Goal: Check status: Check status

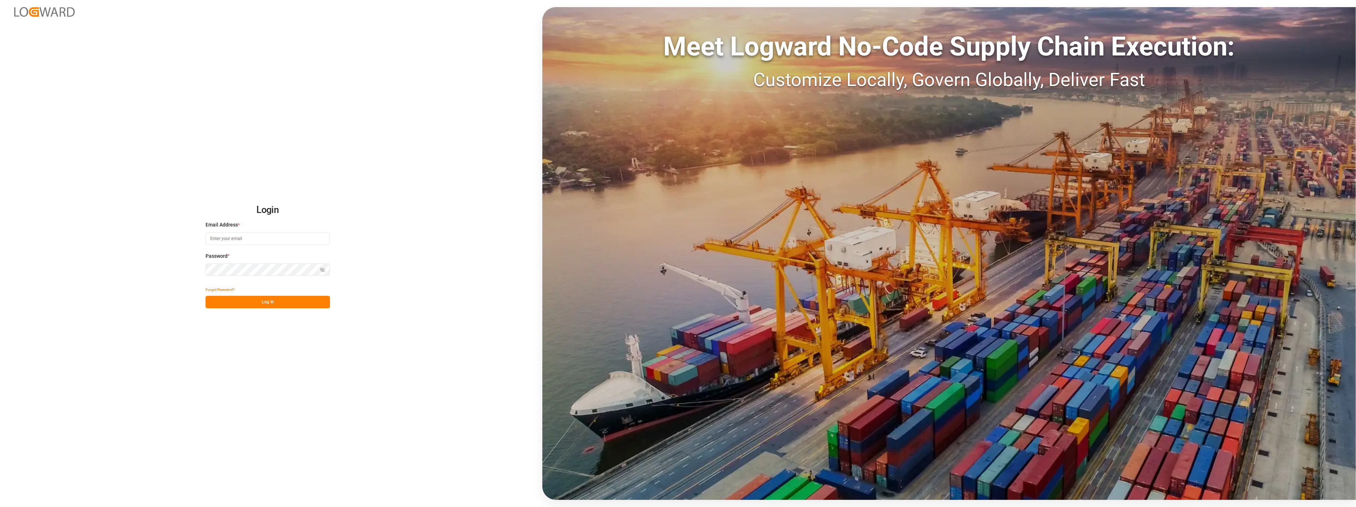
type input "[PERSON_NAME][EMAIL_ADDRESS][PERSON_NAME][DOMAIN_NAME]"
click at [269, 303] on button "Log In" at bounding box center [268, 302] width 124 height 12
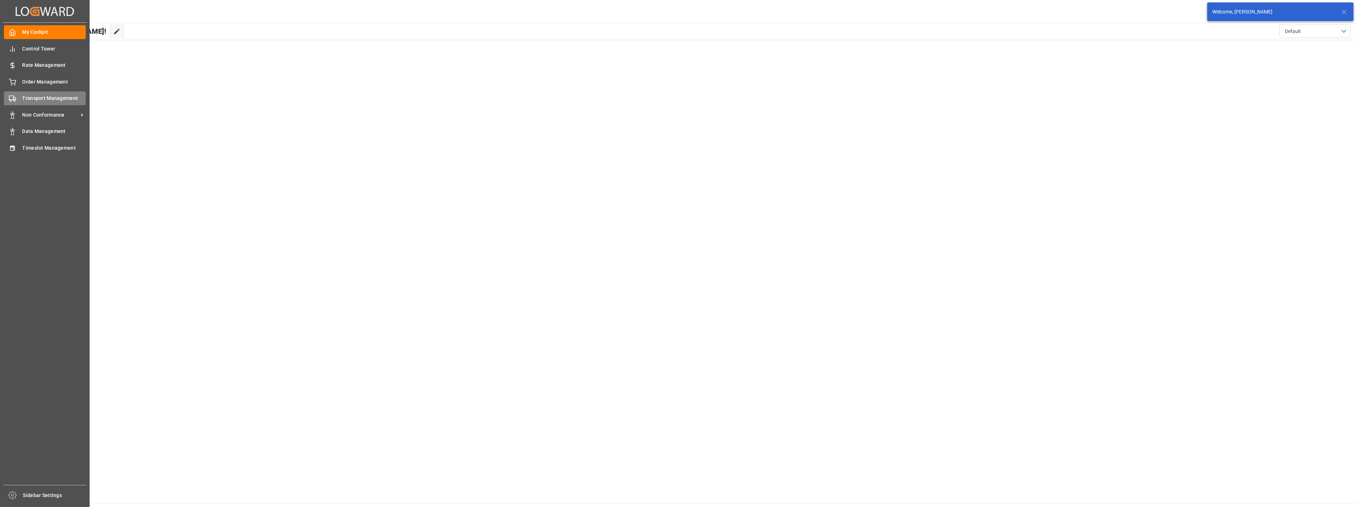
click at [20, 99] on div "Transport Management Transport Management" at bounding box center [45, 98] width 82 height 14
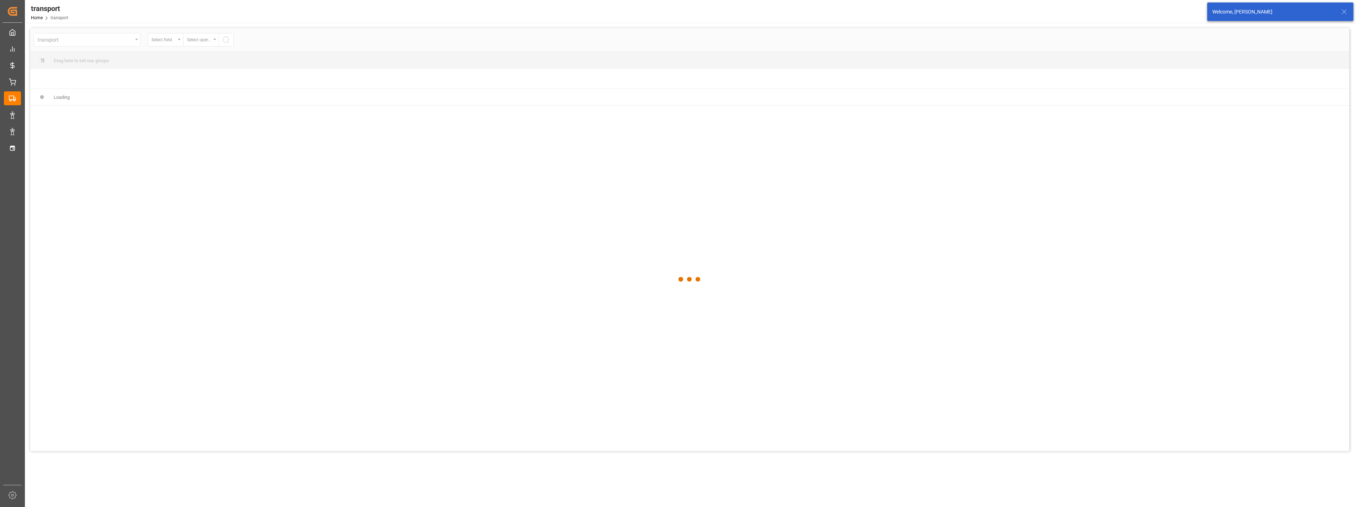
click at [130, 43] on div at bounding box center [689, 279] width 1319 height 503
click at [130, 41] on div at bounding box center [689, 279] width 1319 height 503
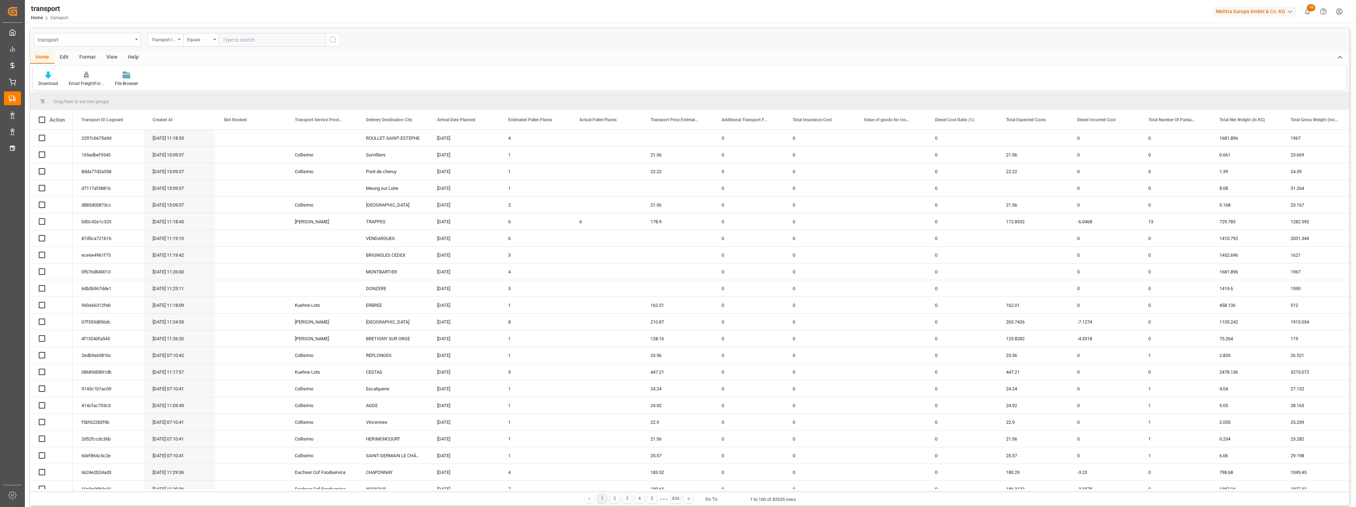
click at [129, 41] on div "transport" at bounding box center [85, 39] width 95 height 9
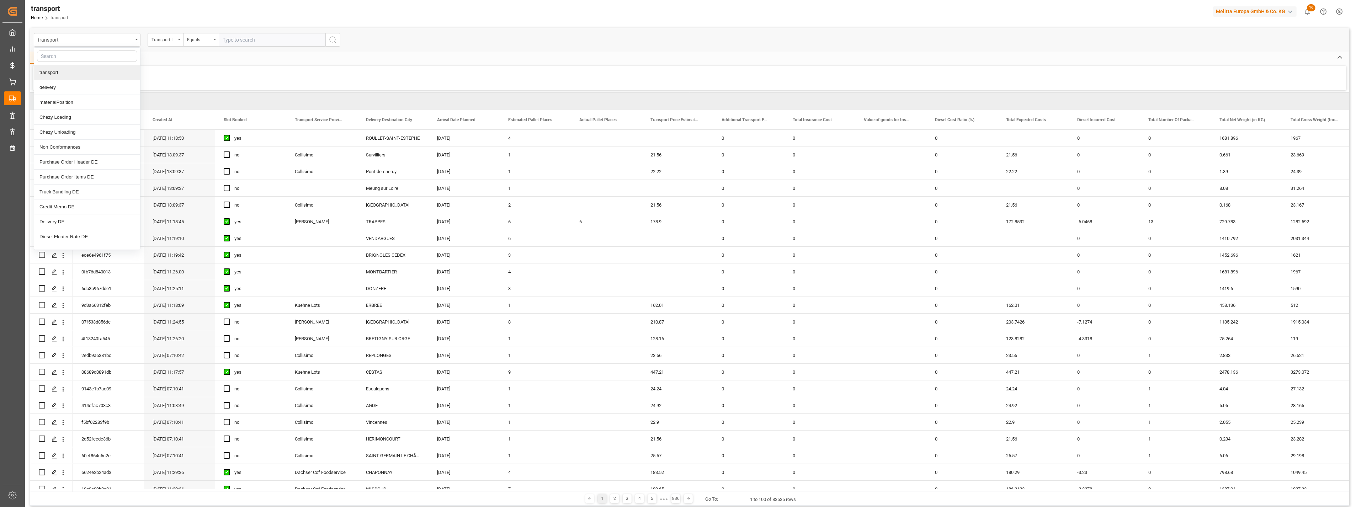
click at [107, 58] on input "text" at bounding box center [87, 56] width 100 height 11
type input "deli"
click at [87, 89] on div "Delivery DE" at bounding box center [87, 87] width 106 height 15
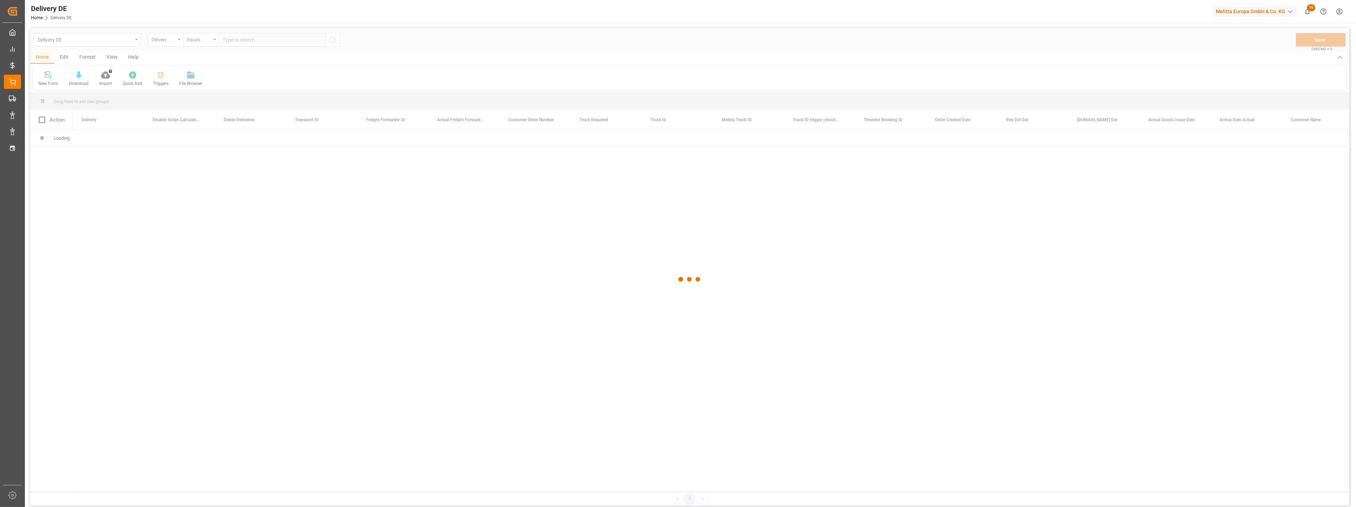
click at [161, 40] on div at bounding box center [689, 279] width 1319 height 503
click at [269, 41] on div at bounding box center [689, 279] width 1319 height 503
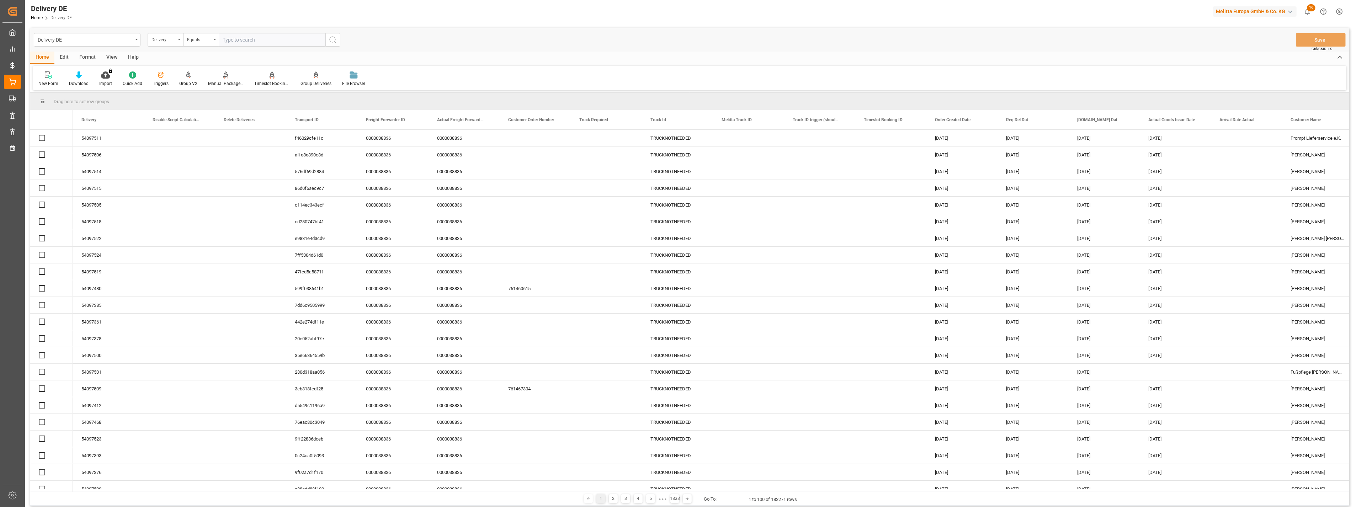
click at [270, 42] on input "text" at bounding box center [272, 40] width 107 height 14
paste input "80002965"
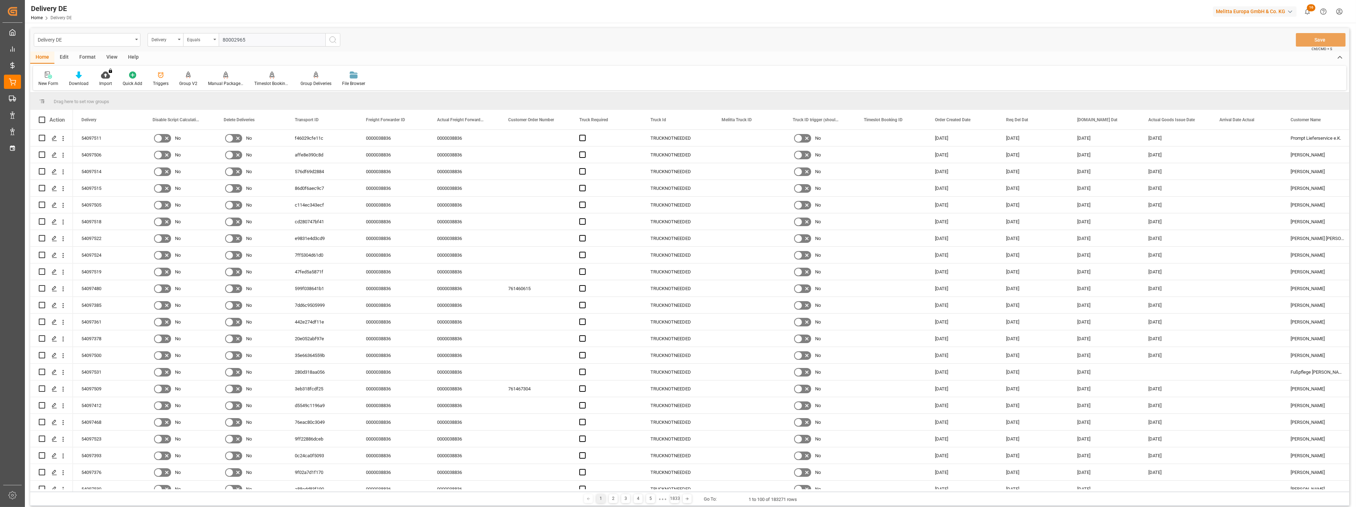
type input "80002965"
click at [344, 38] on div "Delivery DE Delivery Equals 80002965 Save Ctrl/CMD + S" at bounding box center [689, 39] width 1319 height 23
click at [322, 42] on input "80002965" at bounding box center [272, 40] width 107 height 14
click at [335, 40] on icon "search button" at bounding box center [333, 40] width 9 height 9
